Goal: Task Accomplishment & Management: Use online tool/utility

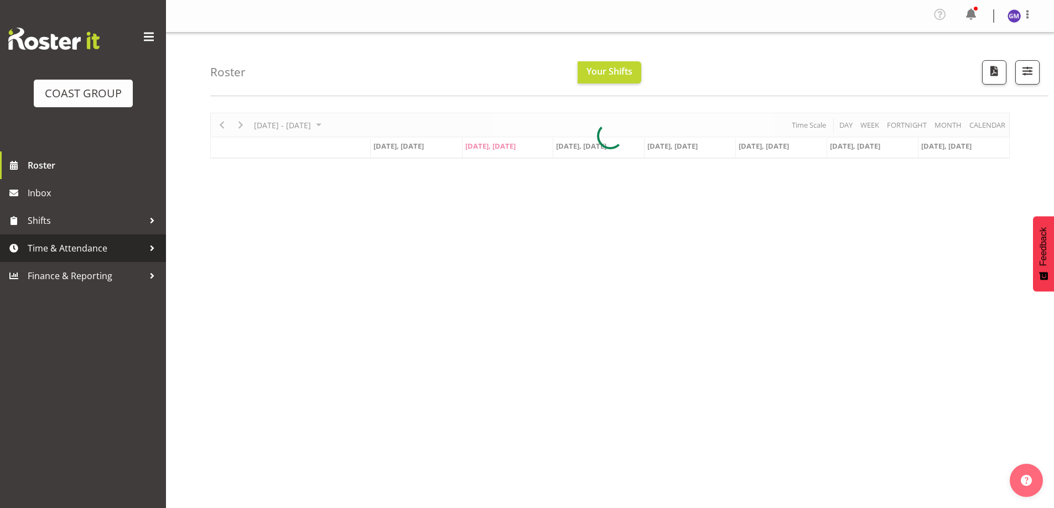
click at [99, 247] on span "Time & Attendance" at bounding box center [86, 248] width 116 height 17
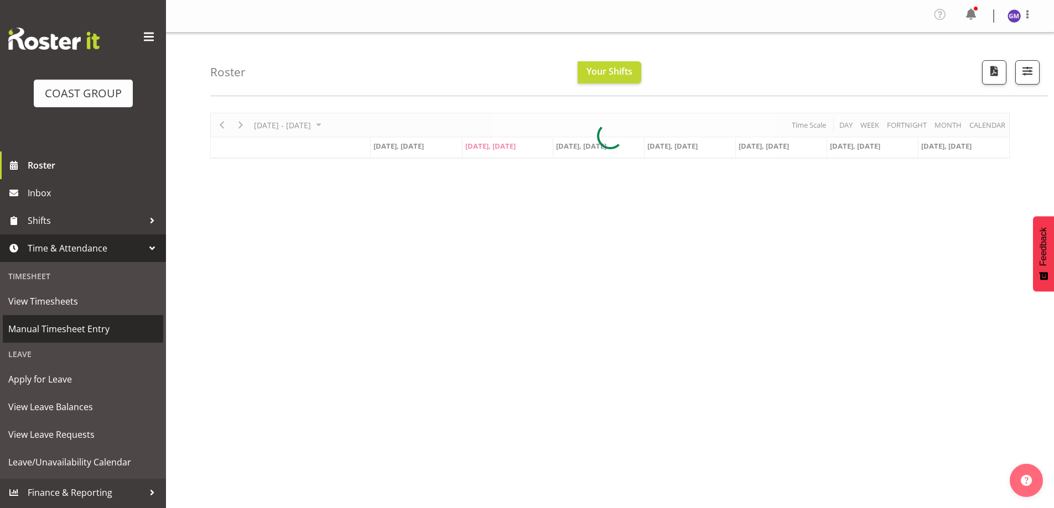
click at [84, 332] on span "Manual Timesheet Entry" at bounding box center [82, 329] width 149 height 17
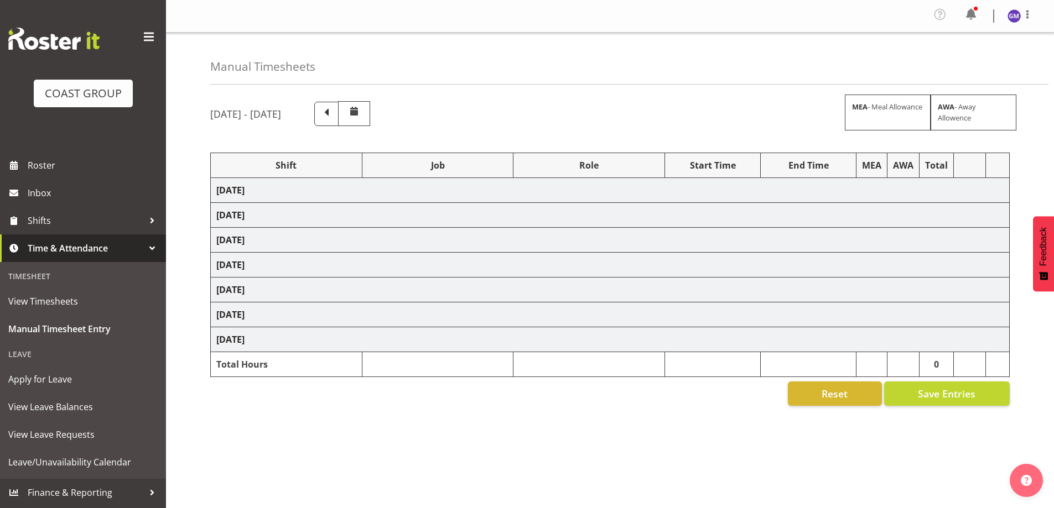
select select "47759"
select select "7032"
select select "47759"
select select "7032"
select select "16"
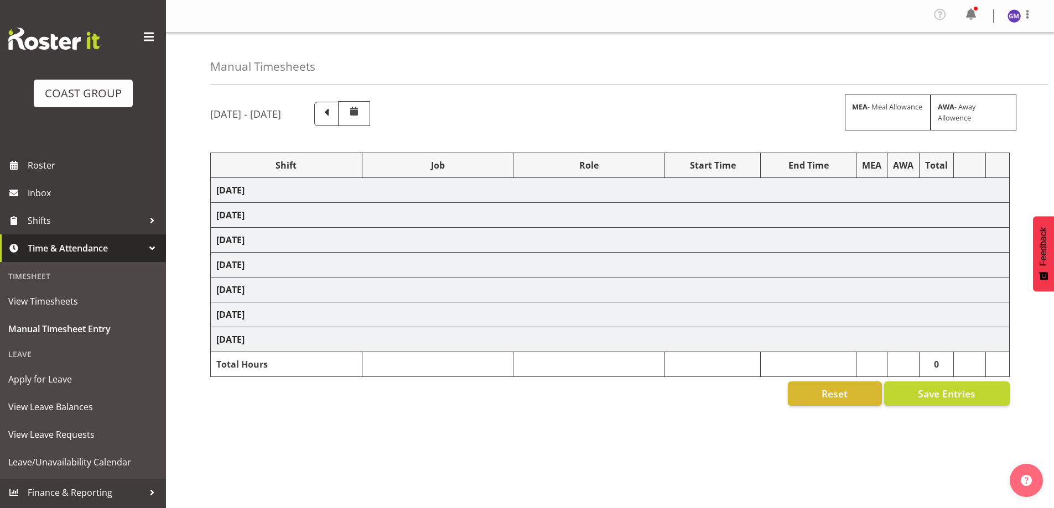
select select "47759"
select select "7032"
select select "47759"
select select "7032"
select select "47759"
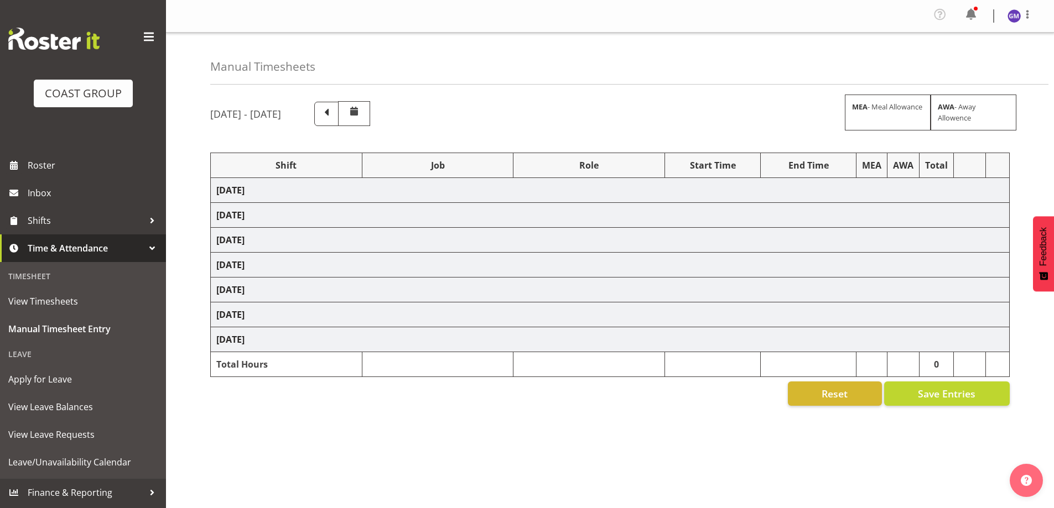
select select "7032"
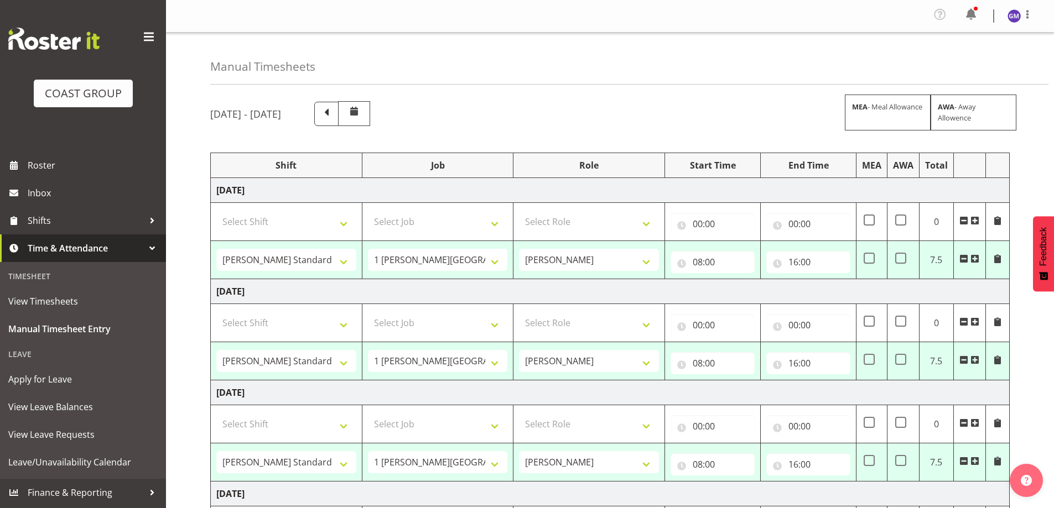
click at [963, 261] on span at bounding box center [963, 258] width 9 height 9
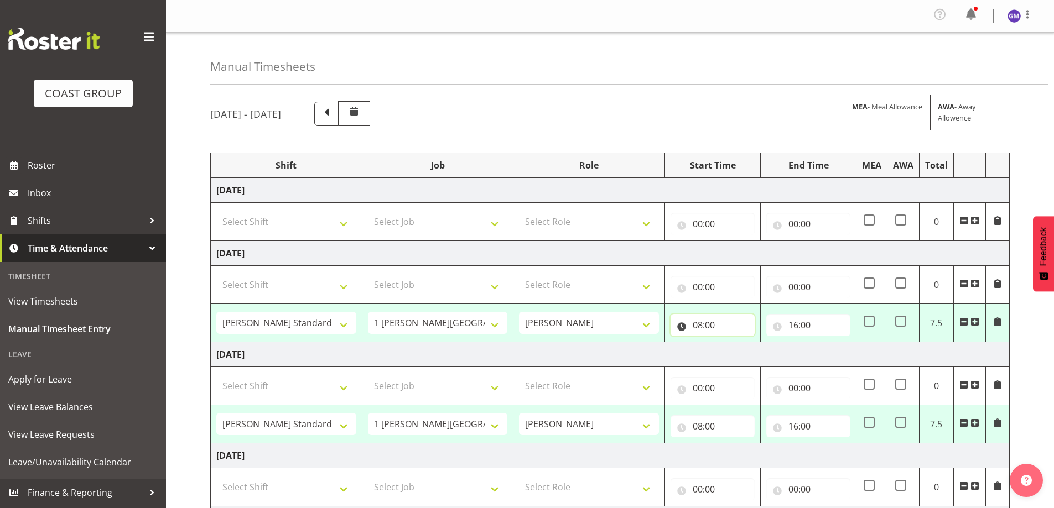
click at [727, 324] on input "08:00" at bounding box center [712, 325] width 84 height 22
click at [743, 359] on select "00 01 02 03 04 05 06 07 08 09 10 11 12 13 14 15 16 17 18 19 20 21 22 23" at bounding box center [745, 354] width 25 height 22
select select "9"
click at [733, 343] on select "00 01 02 03 04 05 06 07 08 09 10 11 12 13 14 15 16 17 18 19 20 21 22 23" at bounding box center [745, 354] width 25 height 22
type input "09:00"
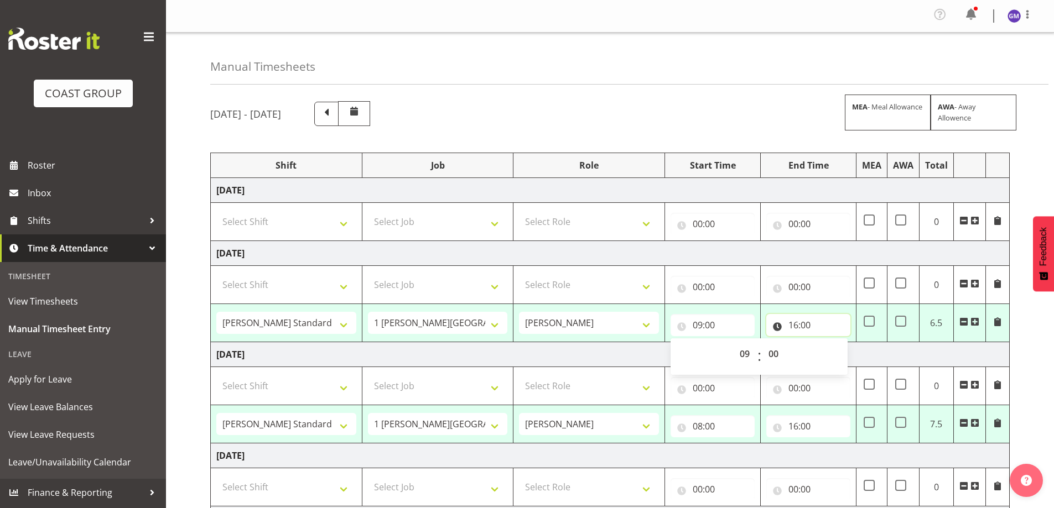
click at [809, 329] on input "16:00" at bounding box center [808, 325] width 84 height 22
click at [842, 359] on select "00 01 02 03 04 05 06 07 08 09 10 11 12 13 14 15 16 17 18 19 20 21 22 23" at bounding box center [841, 354] width 25 height 22
select select "14"
click at [829, 343] on select "00 01 02 03 04 05 06 07 08 09 10 11 12 13 14 15 16 17 18 19 20 21 22 23" at bounding box center [841, 354] width 25 height 22
type input "14:00"
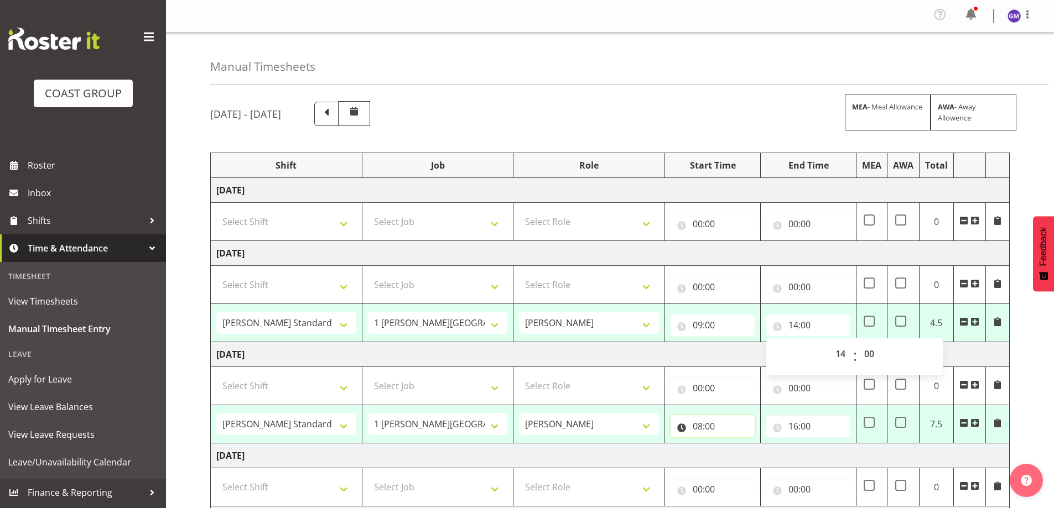
click at [726, 434] on input "08:00" at bounding box center [712, 426] width 84 height 22
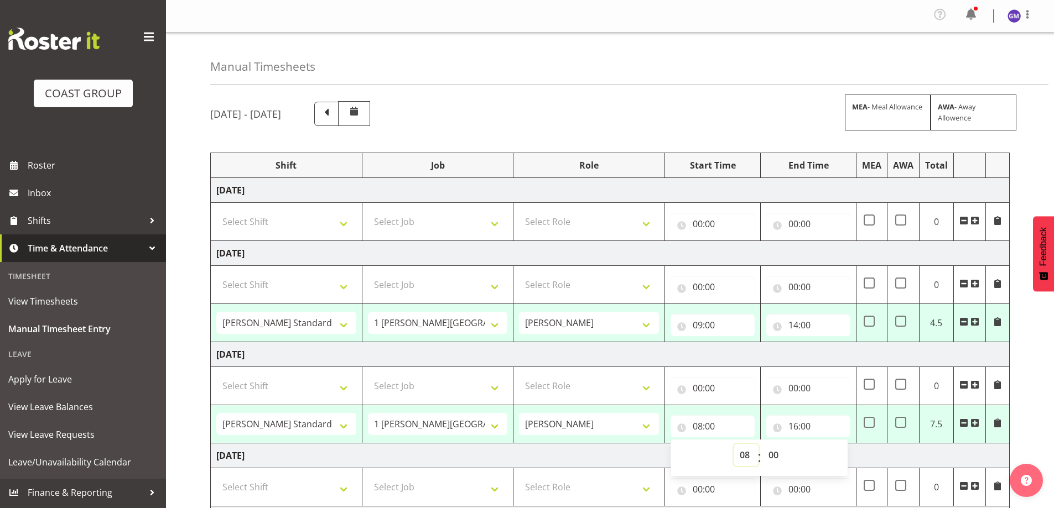
click at [747, 460] on select "00 01 02 03 04 05 06 07 08 09 10 11 12 13 14 15 16 17 18 19 20 21 22 23" at bounding box center [745, 455] width 25 height 22
select select "9"
click at [733, 444] on select "00 01 02 03 04 05 06 07 08 09 10 11 12 13 14 15 16 17 18 19 20 21 22 23" at bounding box center [745, 455] width 25 height 22
type input "09:00"
click at [804, 420] on input "16:00" at bounding box center [808, 426] width 84 height 22
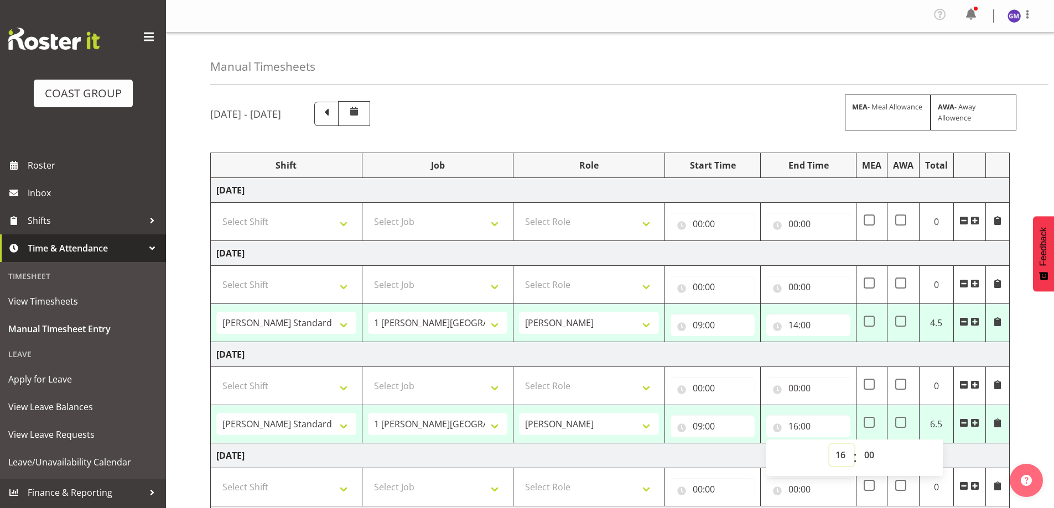
click at [842, 454] on select "00 01 02 03 04 05 06 07 08 09 10 11 12 13 14 15 16 17 18 19 20 21 22 23" at bounding box center [841, 455] width 25 height 22
select select "14"
click at [829, 444] on select "00 01 02 03 04 05 06 07 08 09 10 11 12 13 14 15 16 17 18 19 20 21 22 23" at bounding box center [841, 455] width 25 height 22
type input "14:00"
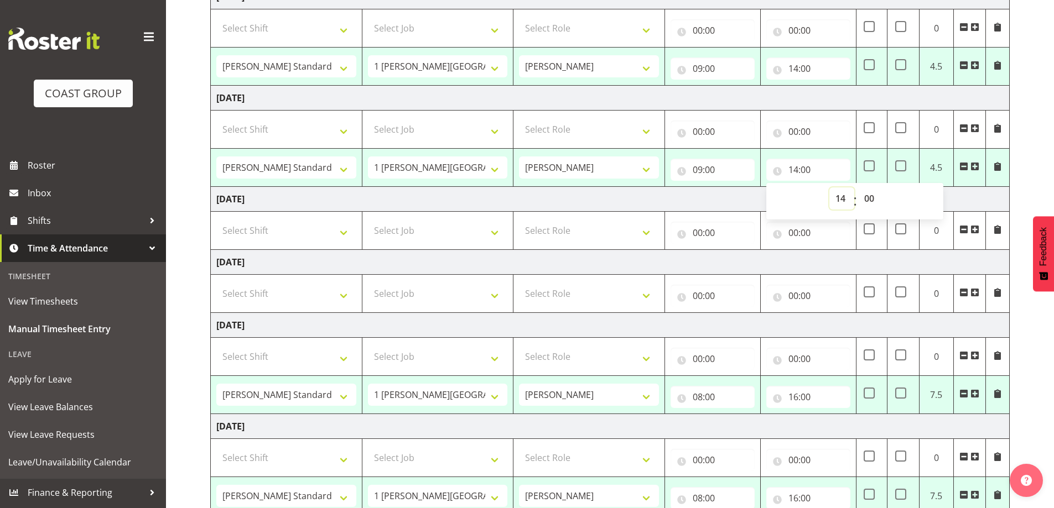
scroll to position [277, 0]
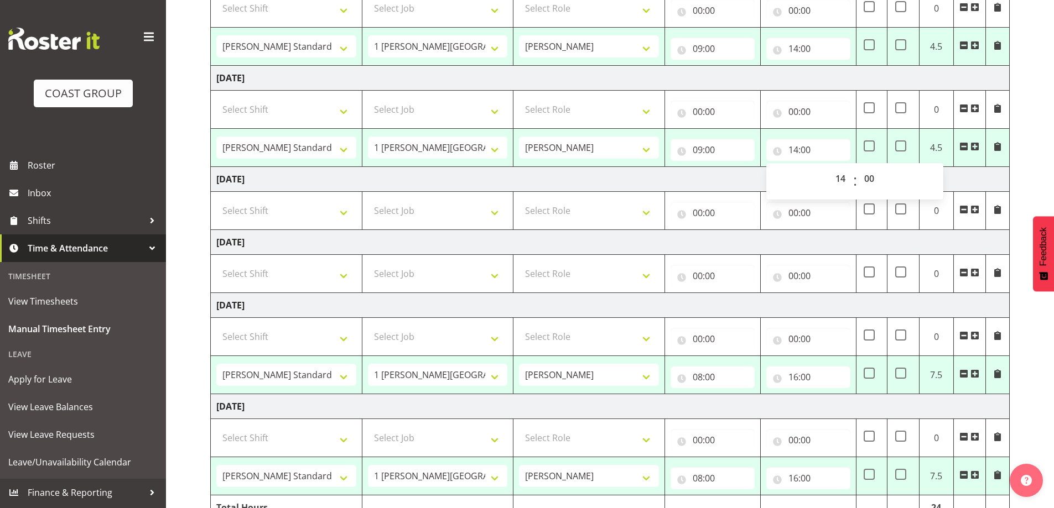
click at [965, 374] on span at bounding box center [963, 373] width 9 height 9
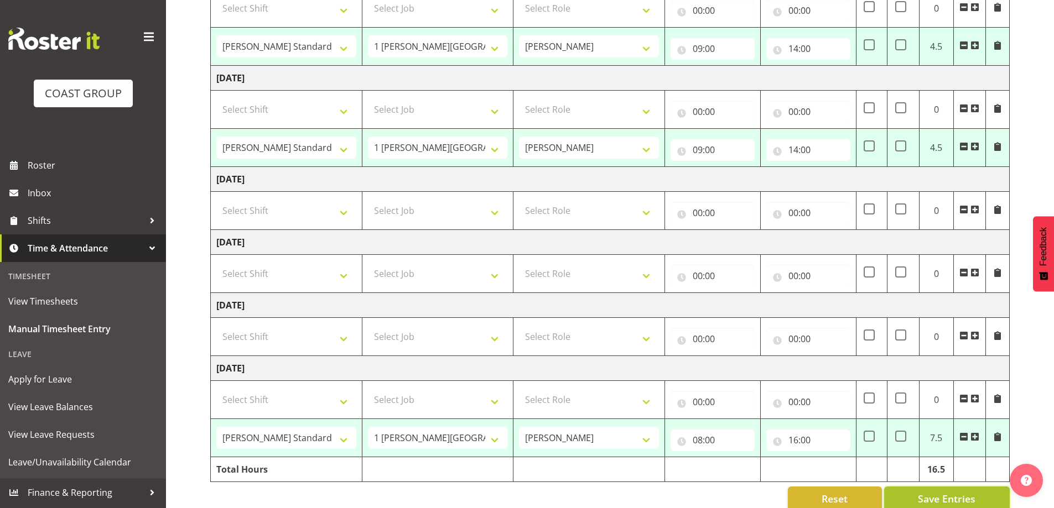
click at [956, 494] on span "Save Entries" at bounding box center [947, 499] width 58 height 14
select select "47759"
select select "7032"
type input "09:00"
type input "14:00"
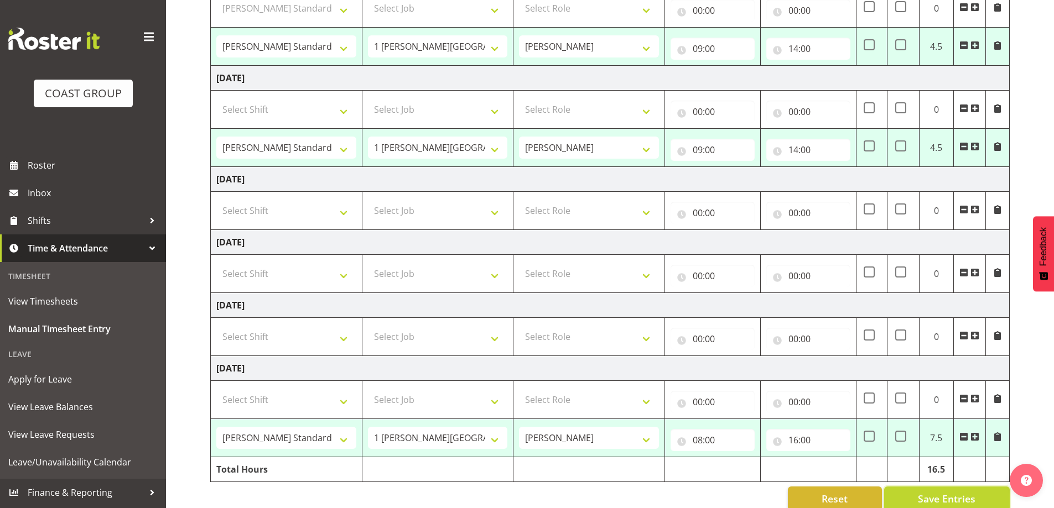
select select "47759"
select select "7032"
type input "09:00"
type input "14:00"
select select "47759"
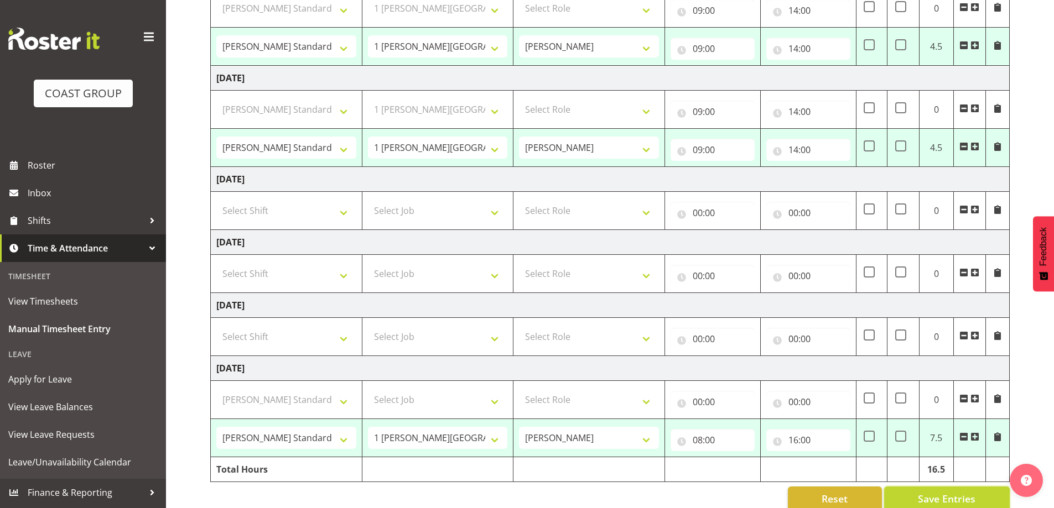
select select "7032"
type input "08:00"
type input "16:00"
select select "47759"
select select "7032"
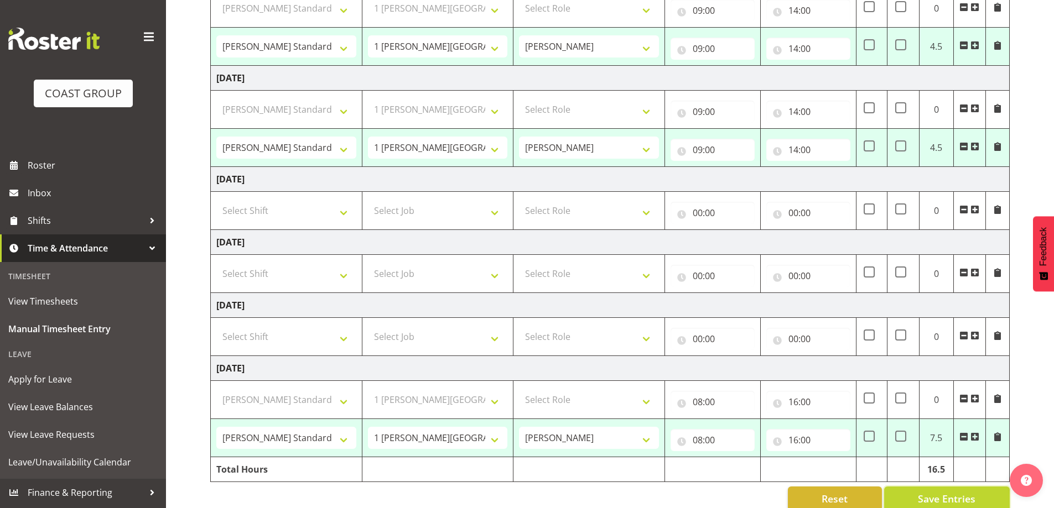
select select "47759"
select select "7032"
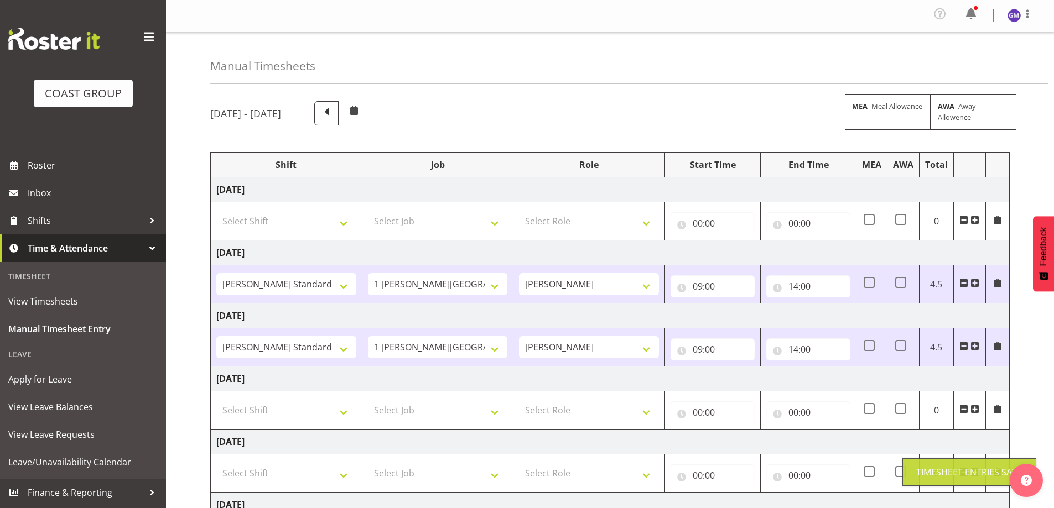
scroll to position [0, 0]
click at [1027, 17] on span at bounding box center [1026, 14] width 13 height 13
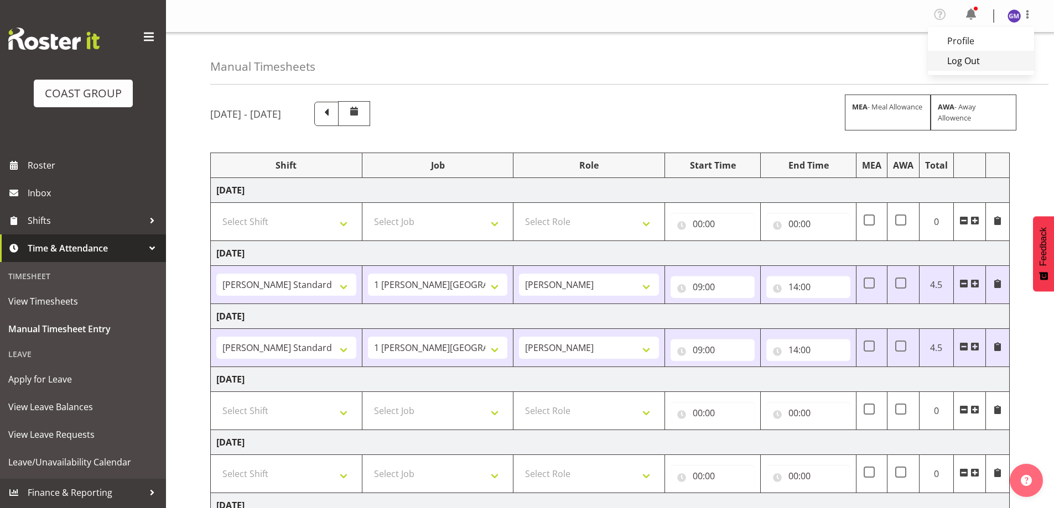
click at [1018, 67] on link "Log Out" at bounding box center [981, 61] width 106 height 20
